Goal: Task Accomplishment & Management: Manage account settings

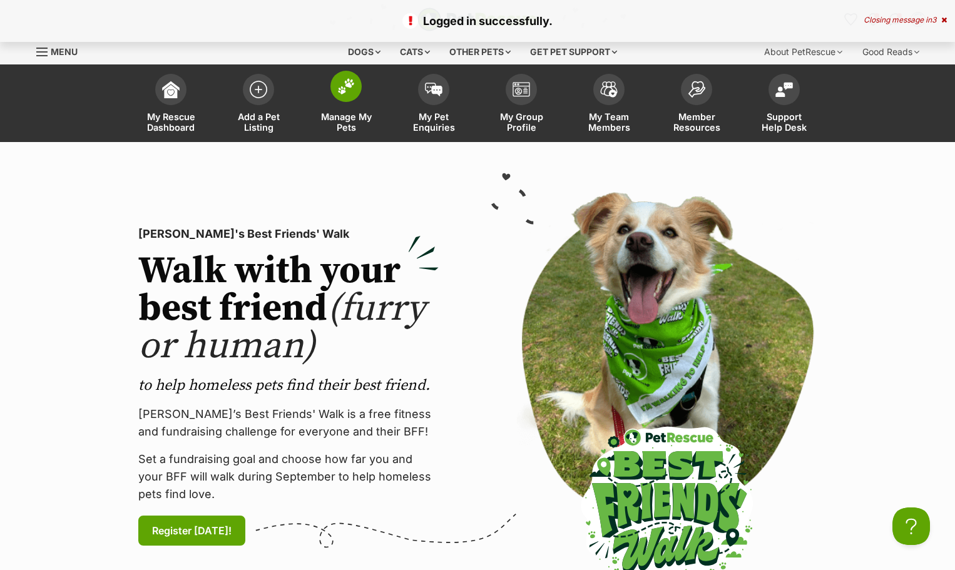
click at [339, 104] on link "Manage My Pets" at bounding box center [346, 105] width 88 height 74
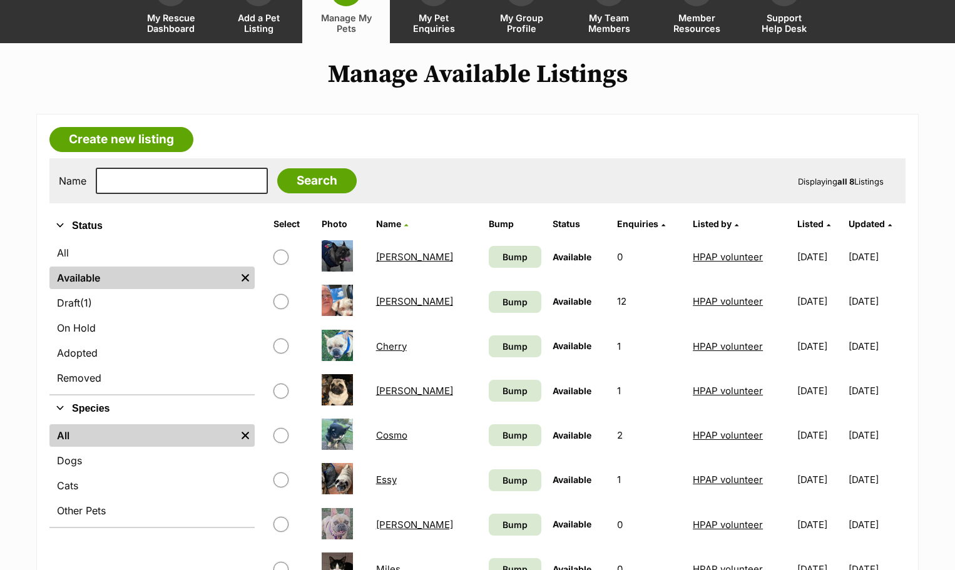
scroll to position [63, 0]
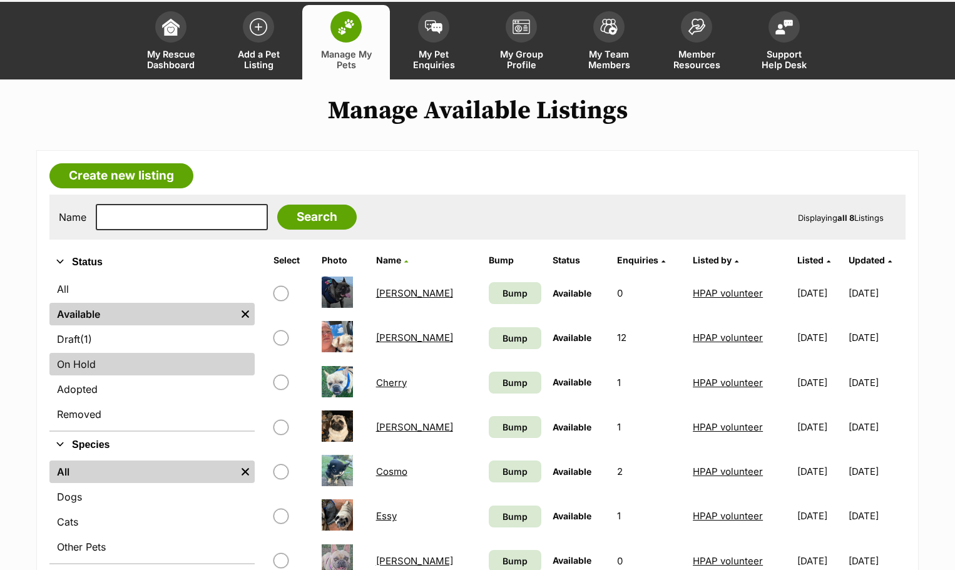
click at [73, 362] on link "On Hold" at bounding box center [151, 364] width 205 height 23
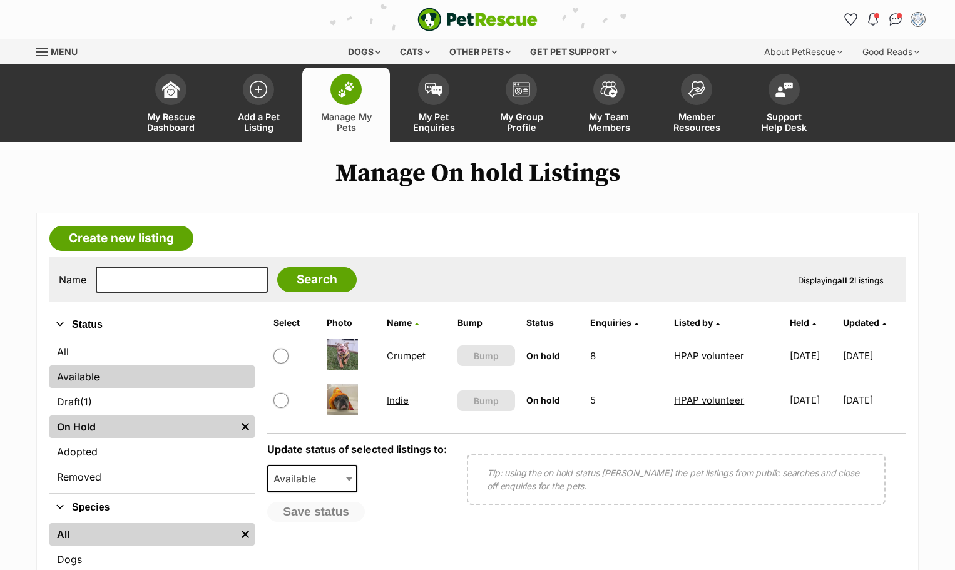
click at [84, 377] on link "Available" at bounding box center [151, 376] width 205 height 23
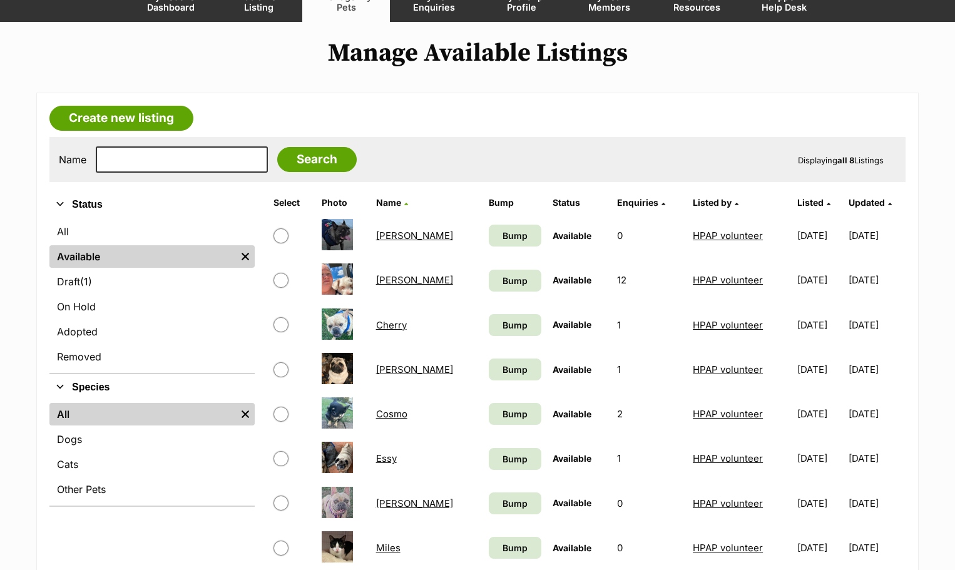
scroll to position [125, 0]
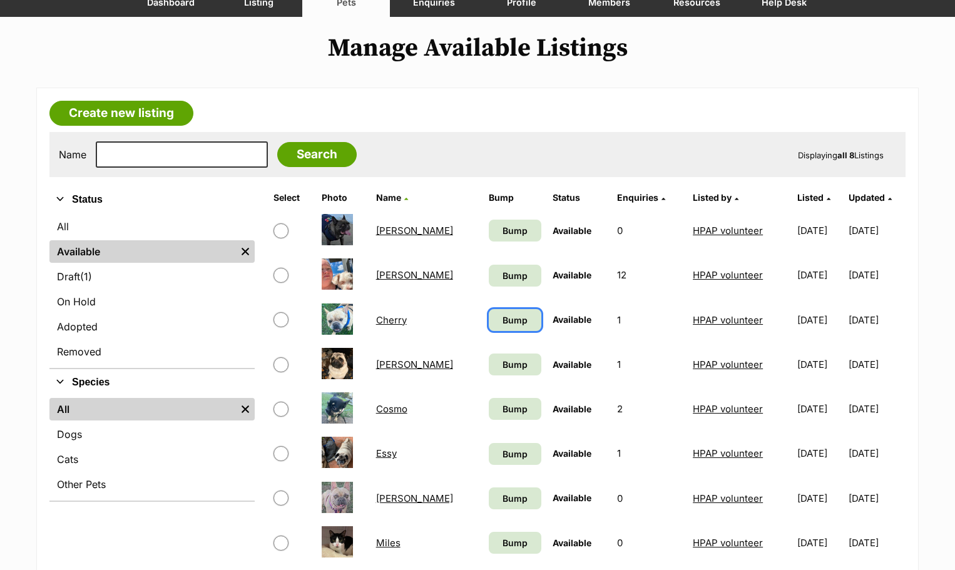
click at [502, 319] on span "Bump" at bounding box center [514, 319] width 25 height 13
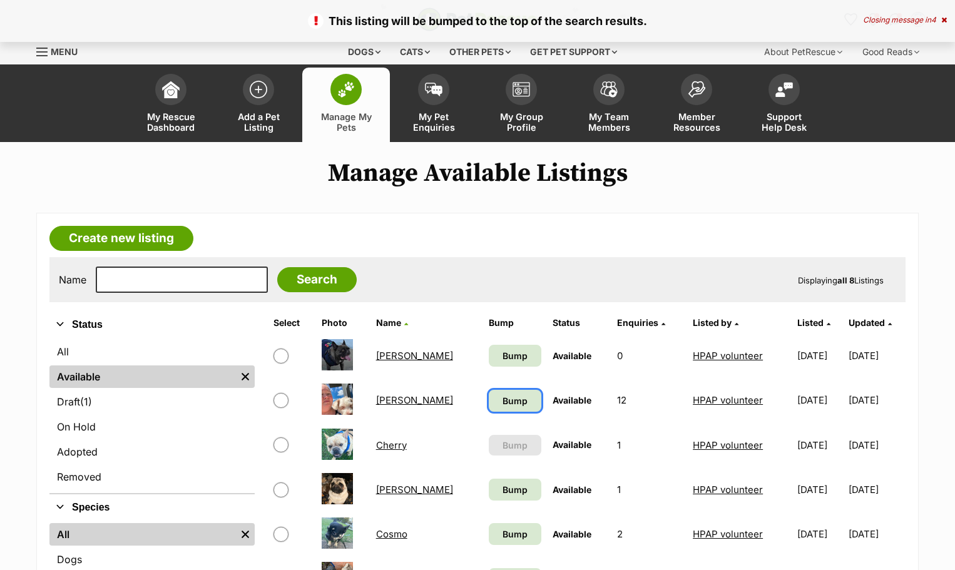
click at [502, 399] on span "Bump" at bounding box center [514, 400] width 25 height 13
click at [502, 358] on span "Bump" at bounding box center [514, 355] width 25 height 13
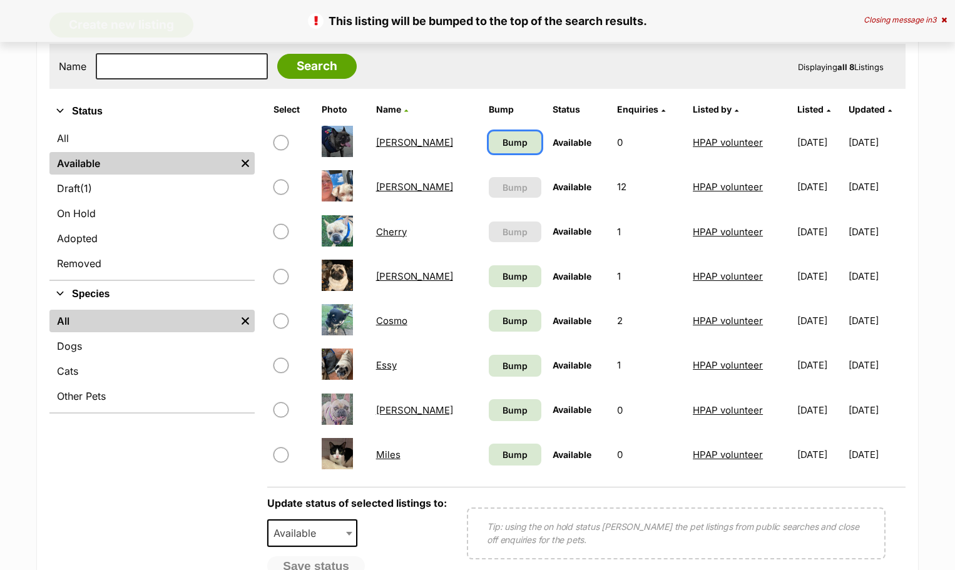
scroll to position [250, 0]
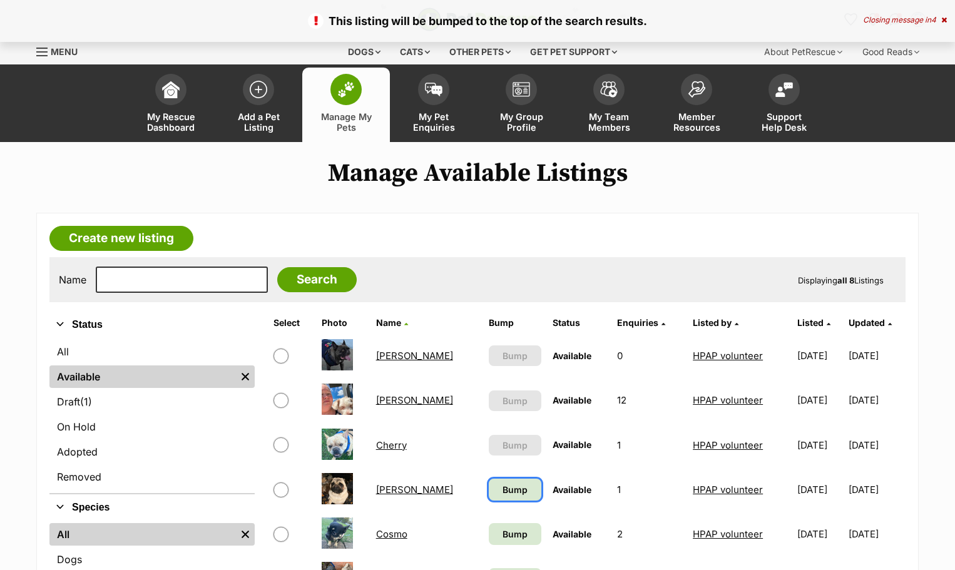
click at [502, 484] on span "Bump" at bounding box center [514, 489] width 25 height 13
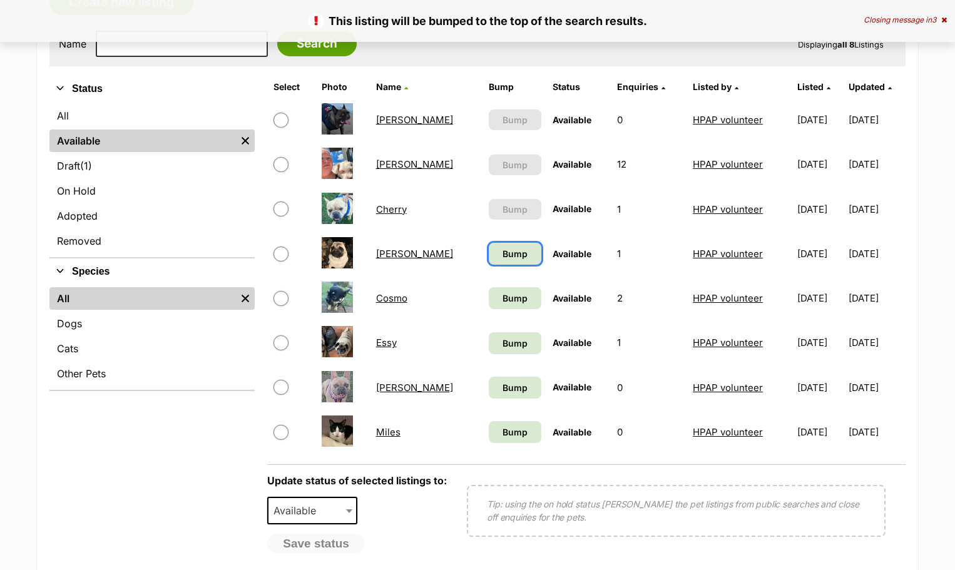
scroll to position [250, 0]
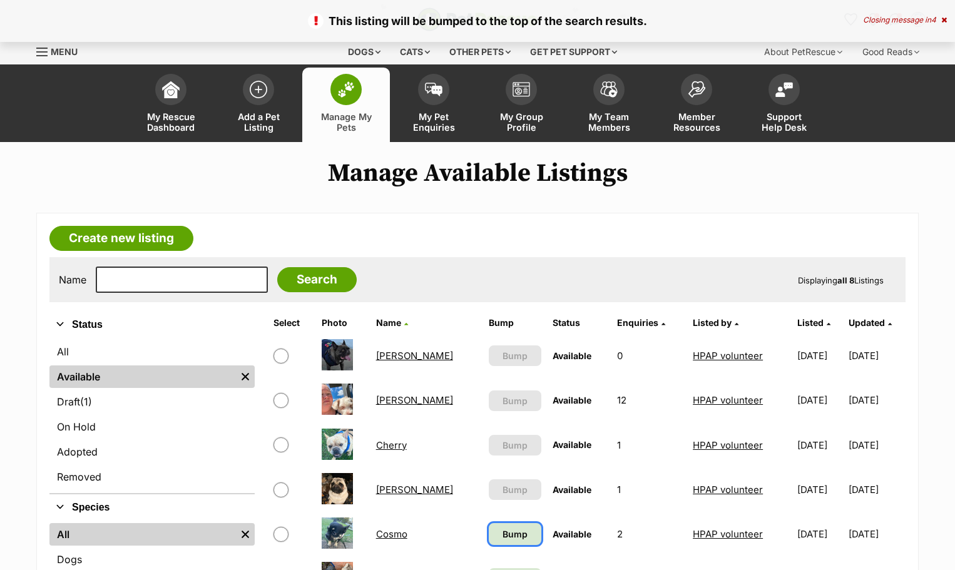
click at [502, 535] on span "Bump" at bounding box center [514, 533] width 25 height 13
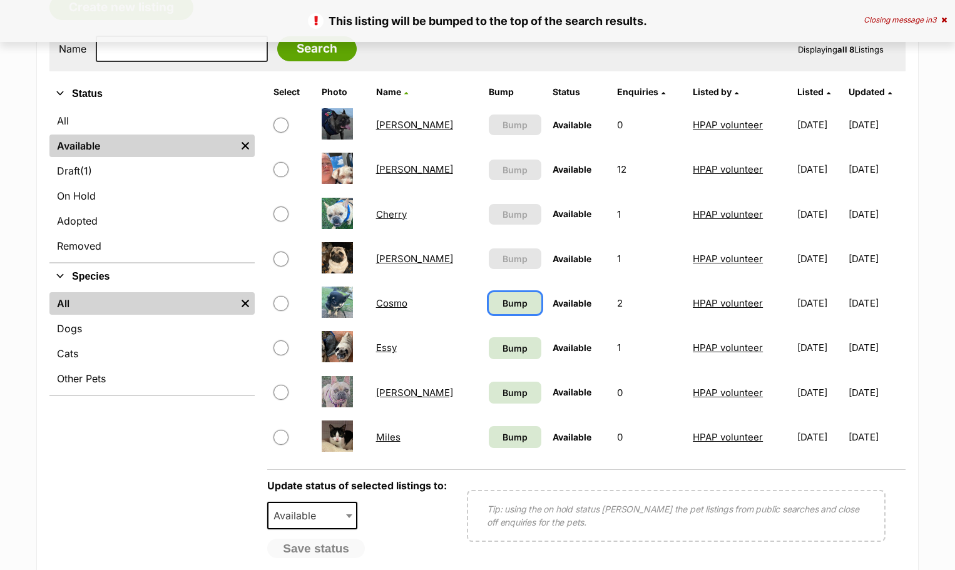
scroll to position [250, 0]
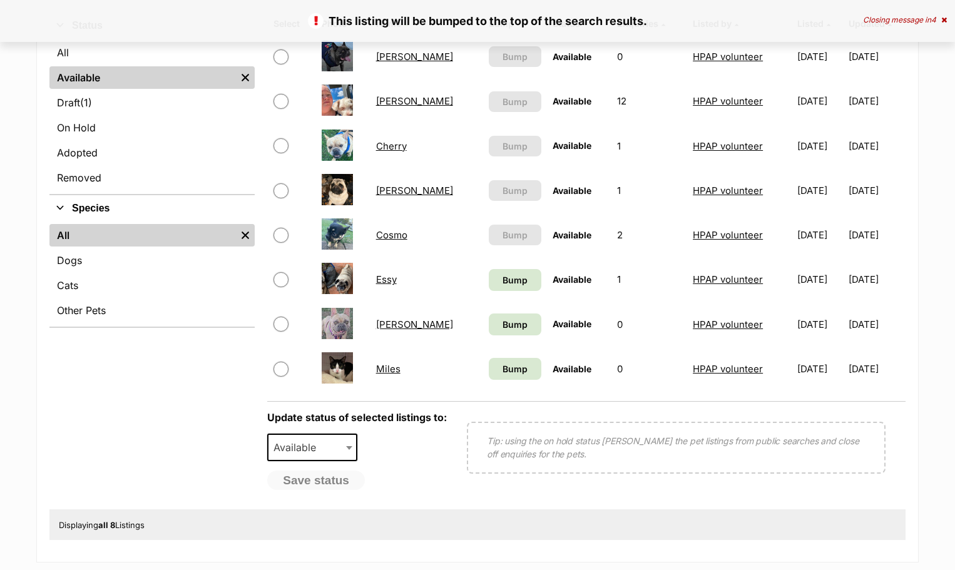
scroll to position [313, 0]
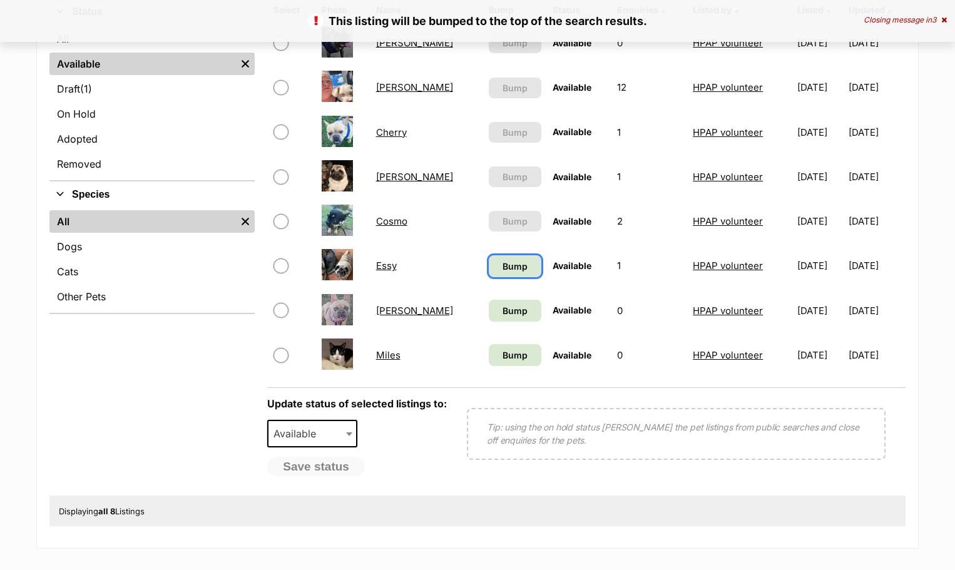
click at [502, 267] on span "Bump" at bounding box center [514, 266] width 25 height 13
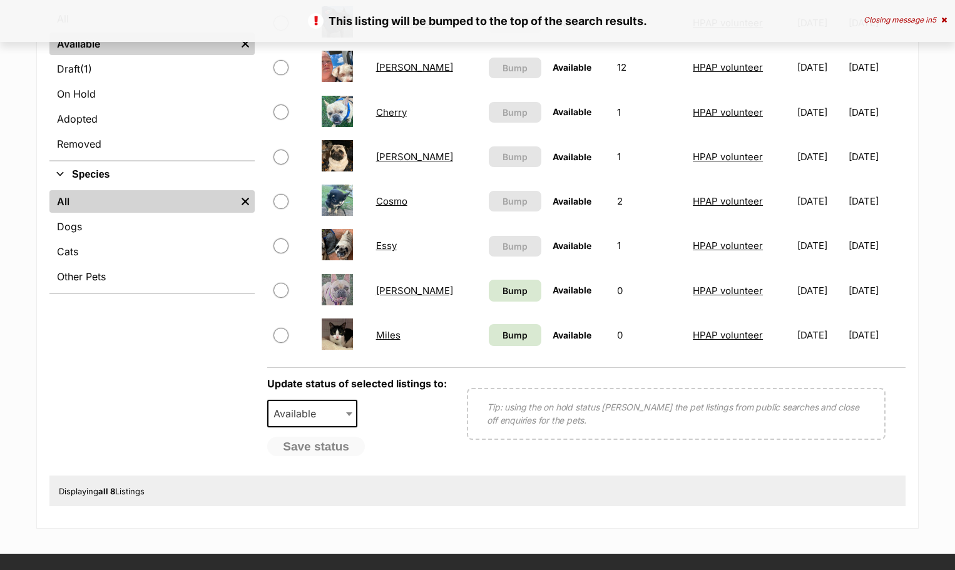
scroll to position [375, 0]
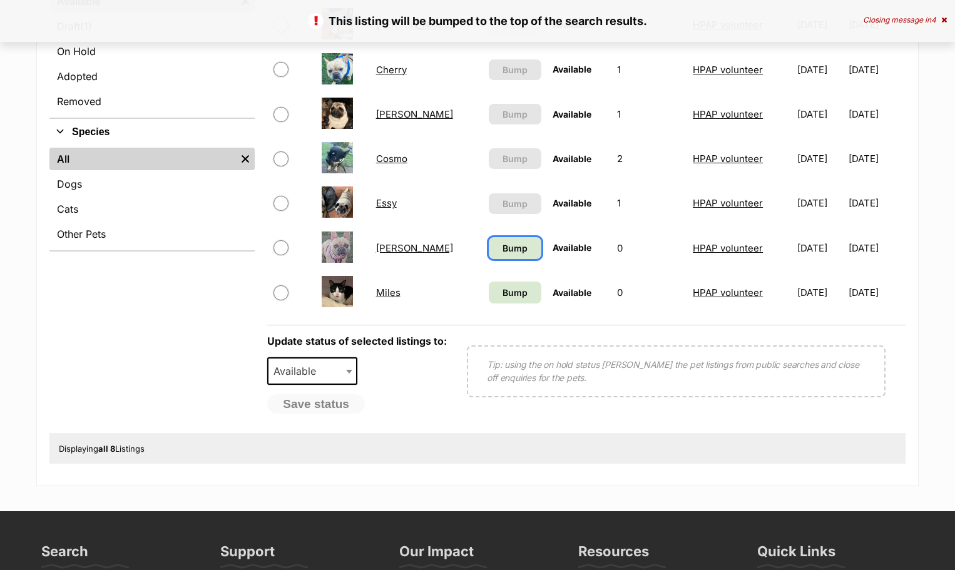
click at [490, 251] on link "Bump" at bounding box center [515, 248] width 53 height 22
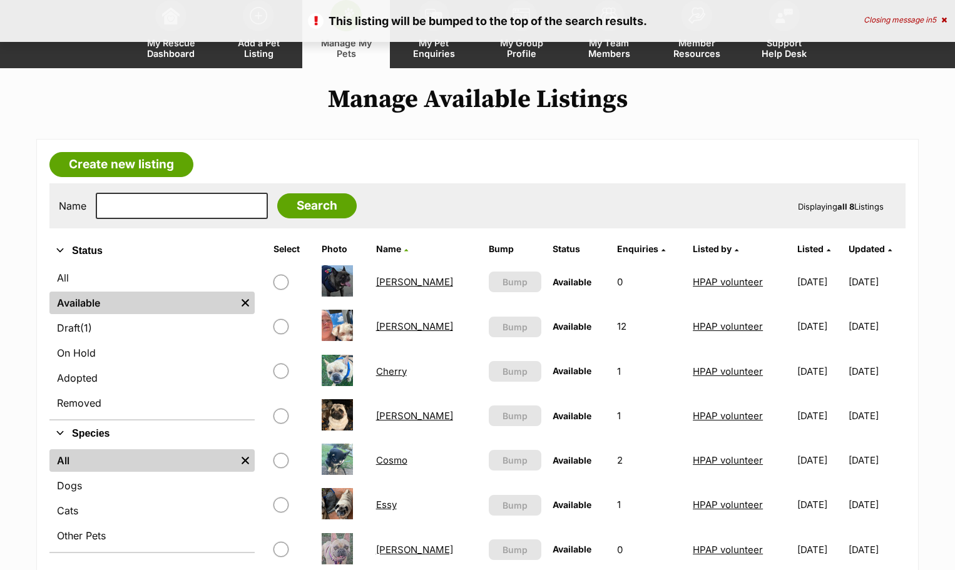
scroll to position [375, 0]
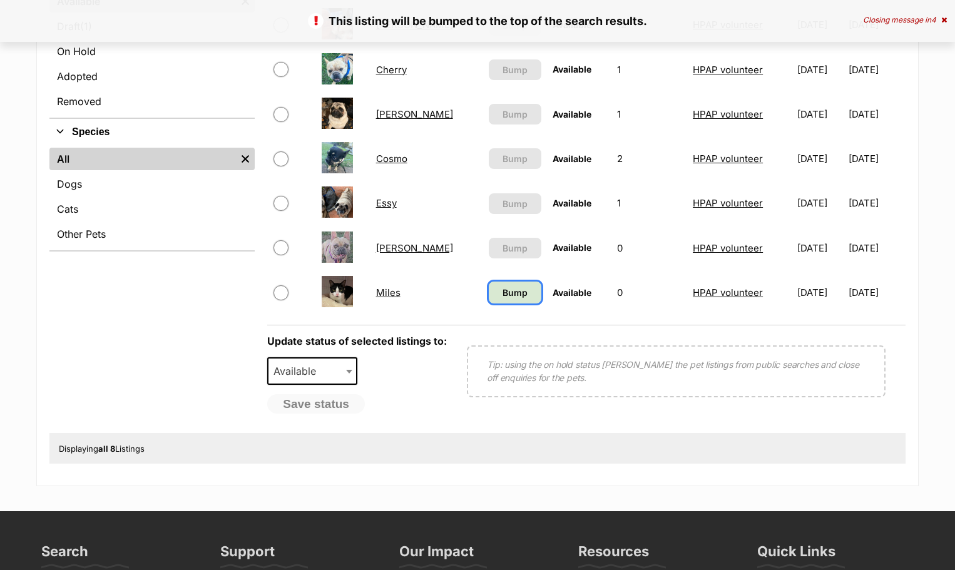
click at [502, 294] on span "Bump" at bounding box center [514, 292] width 25 height 13
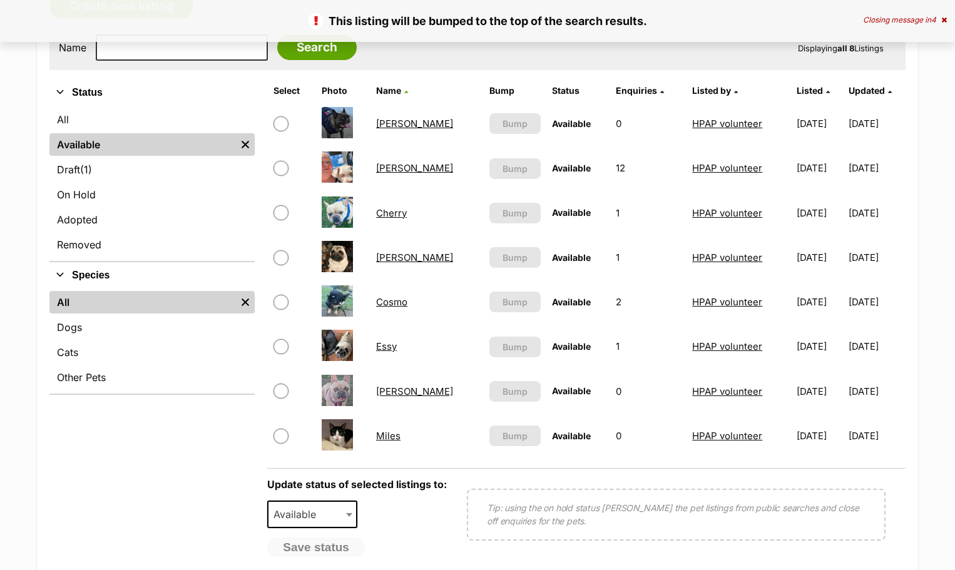
scroll to position [313, 0]
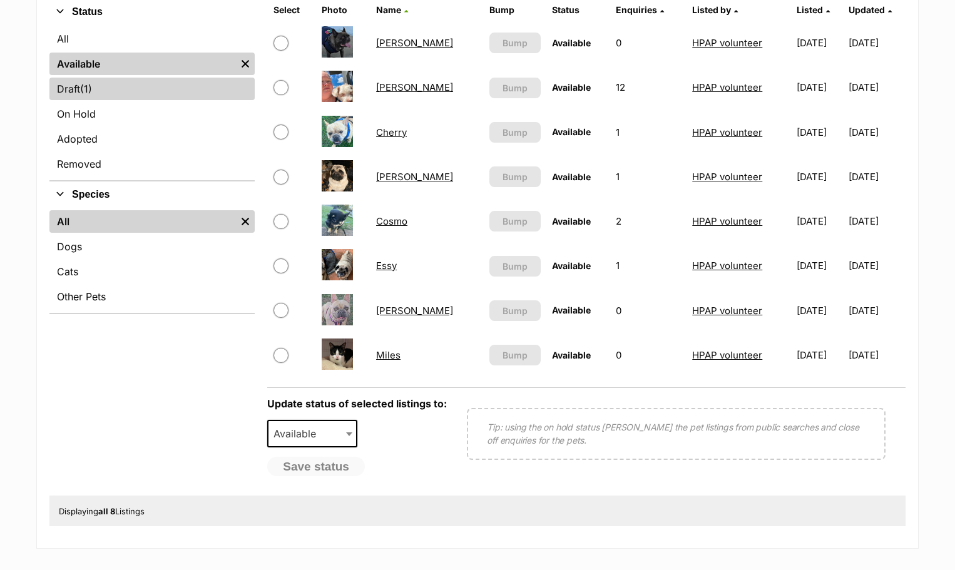
click at [78, 85] on link "Draft (1) Items" at bounding box center [151, 89] width 205 height 23
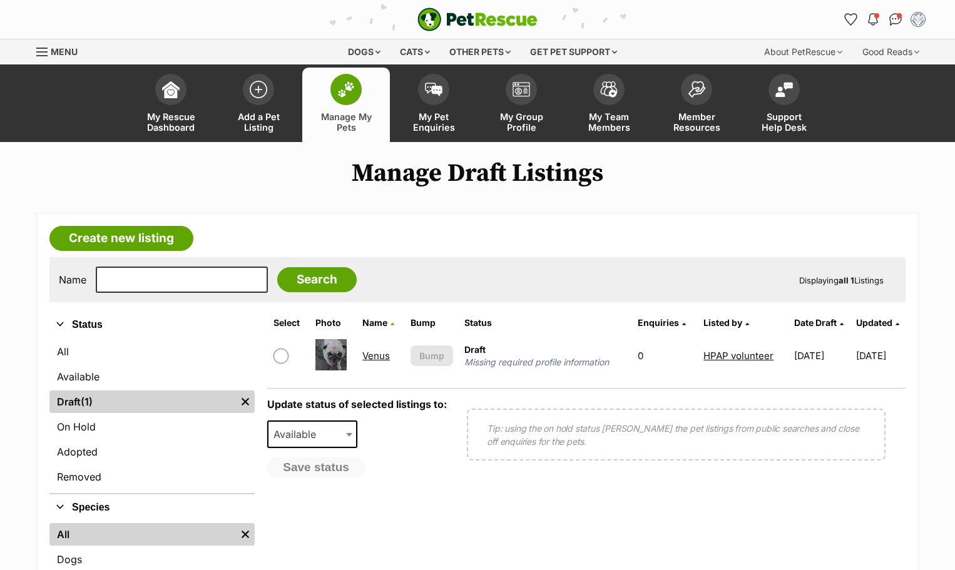
click at [378, 357] on link "Venus" at bounding box center [376, 356] width 28 height 12
